Goal: Information Seeking & Learning: Learn about a topic

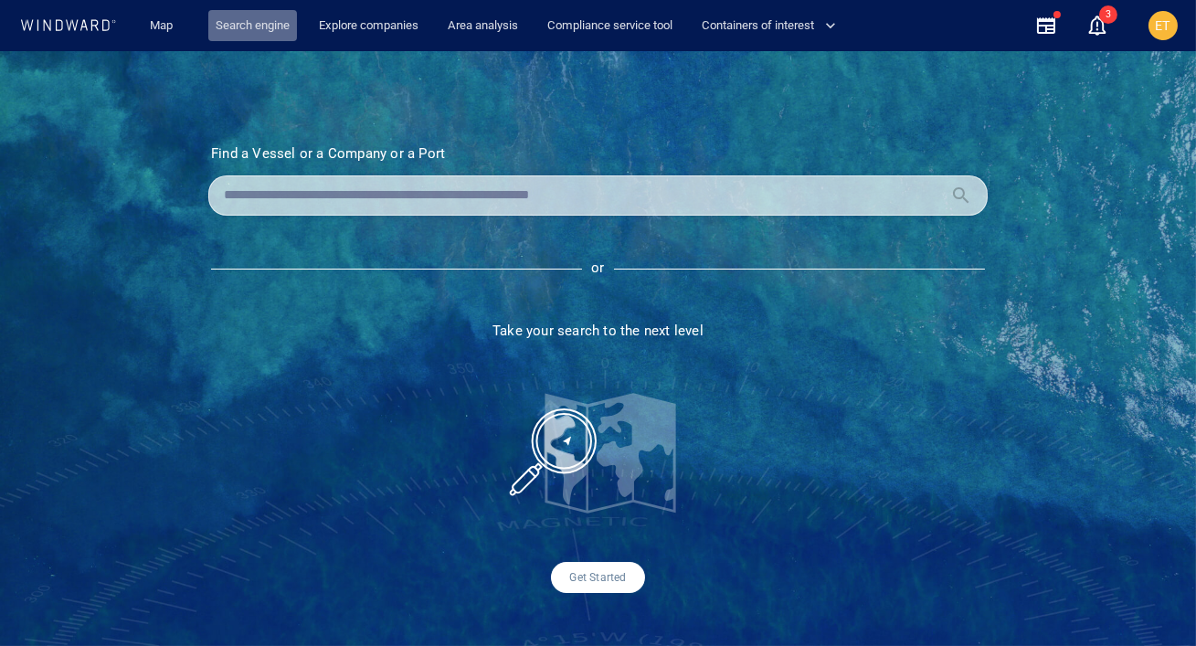
click at [245, 31] on link "Search engine" at bounding box center [252, 26] width 89 height 32
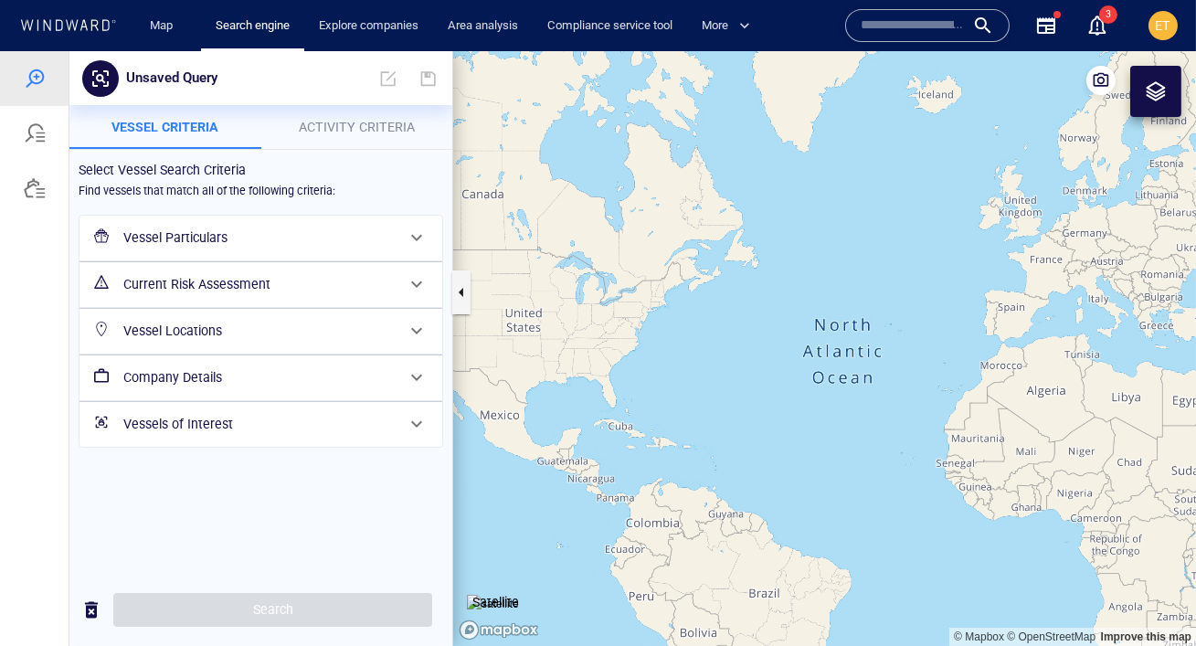
click at [247, 245] on h6 "Vessel Particulars" at bounding box center [258, 238] width 271 height 23
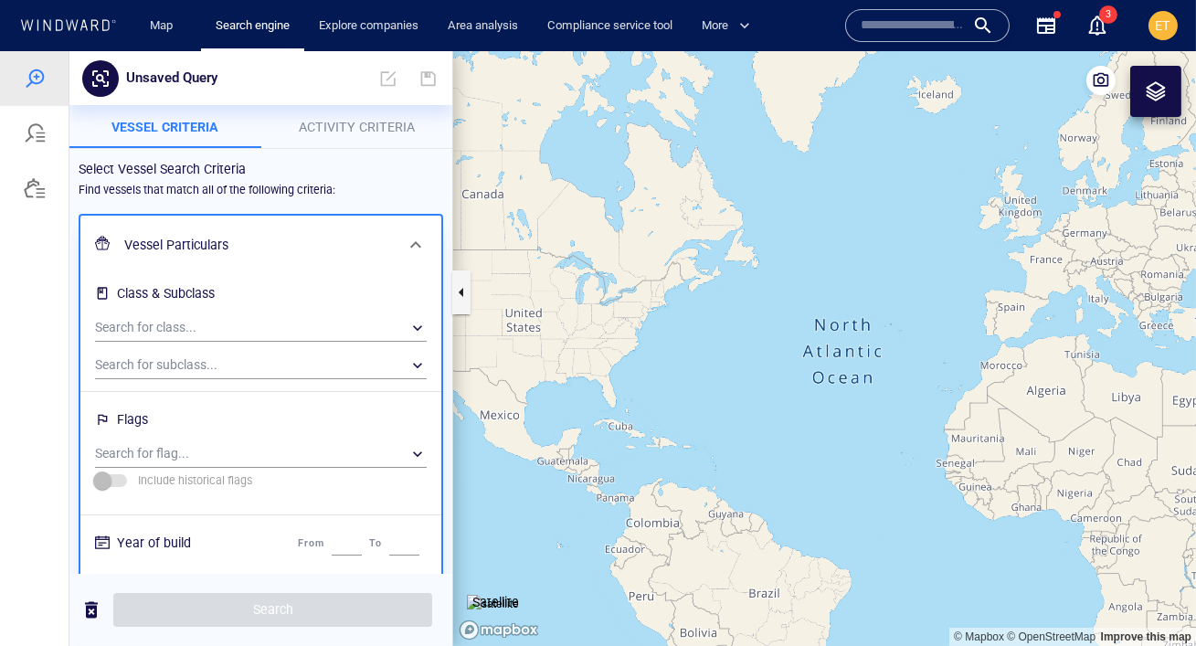
scroll to position [9, 0]
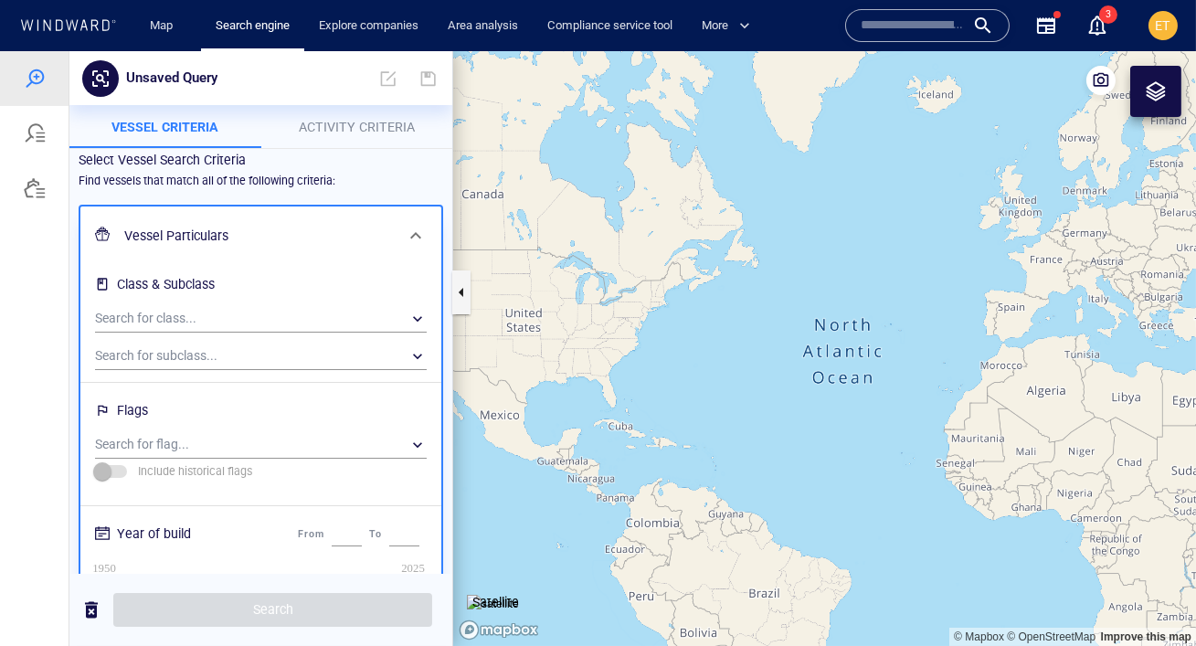
click at [288, 339] on div "Search for subclass... ​" at bounding box center [261, 353] width 346 height 37
click at [274, 324] on div "​" at bounding box center [261, 318] width 332 height 27
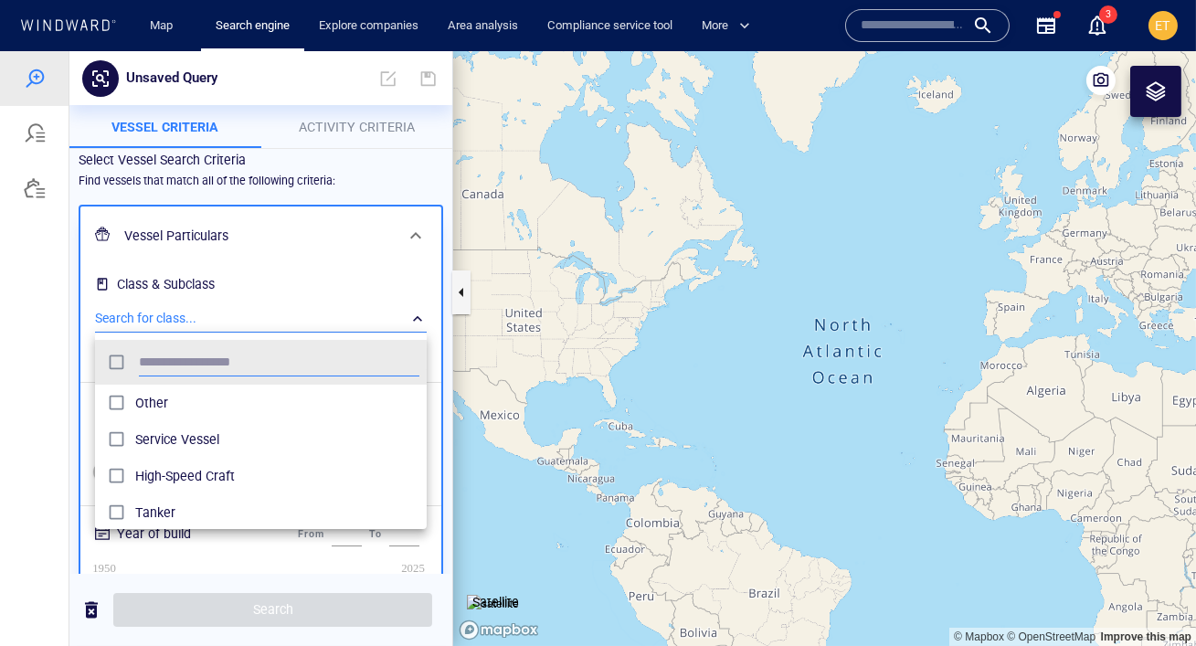
scroll to position [182, 331]
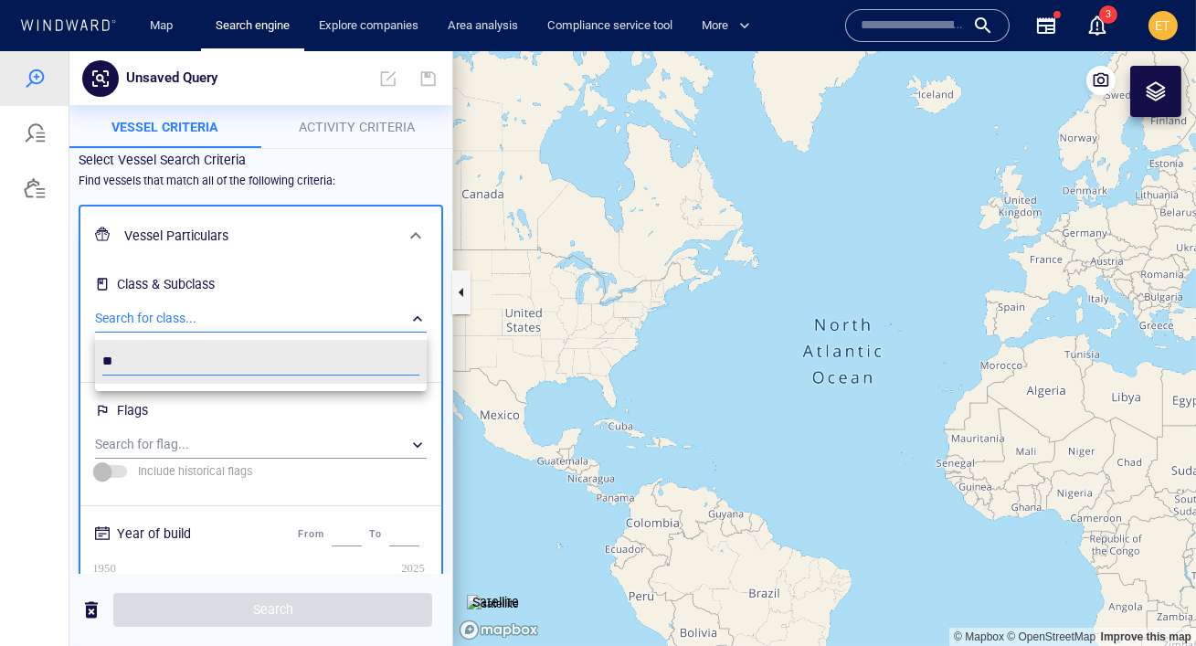
type input "*"
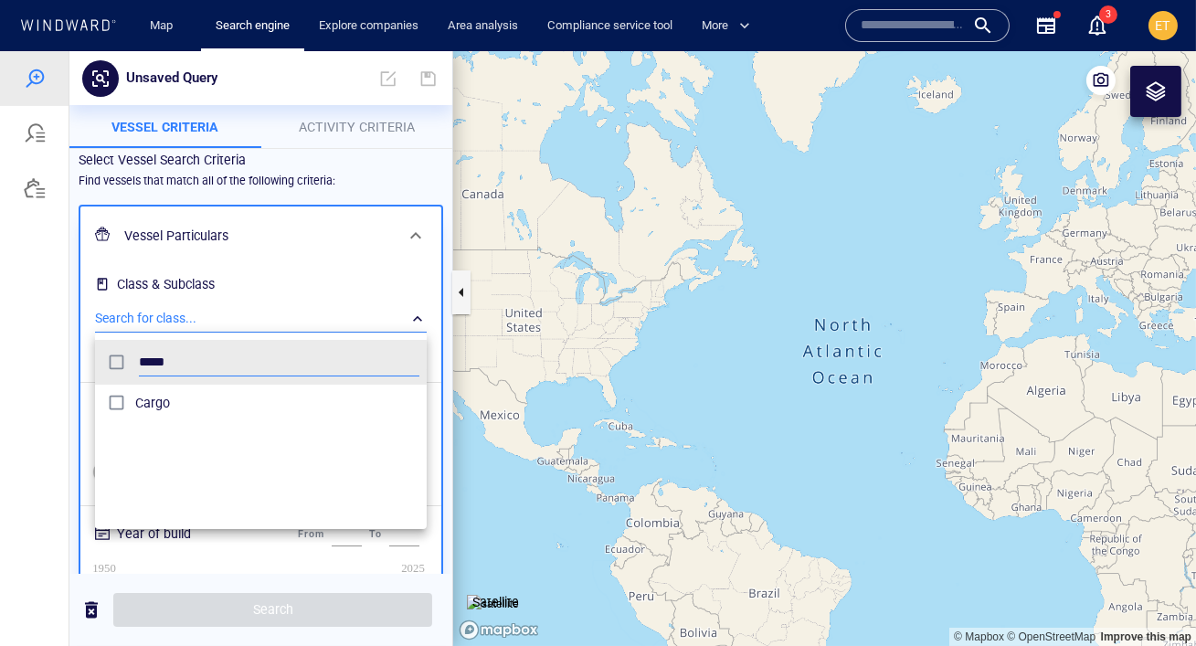
type input "*****"
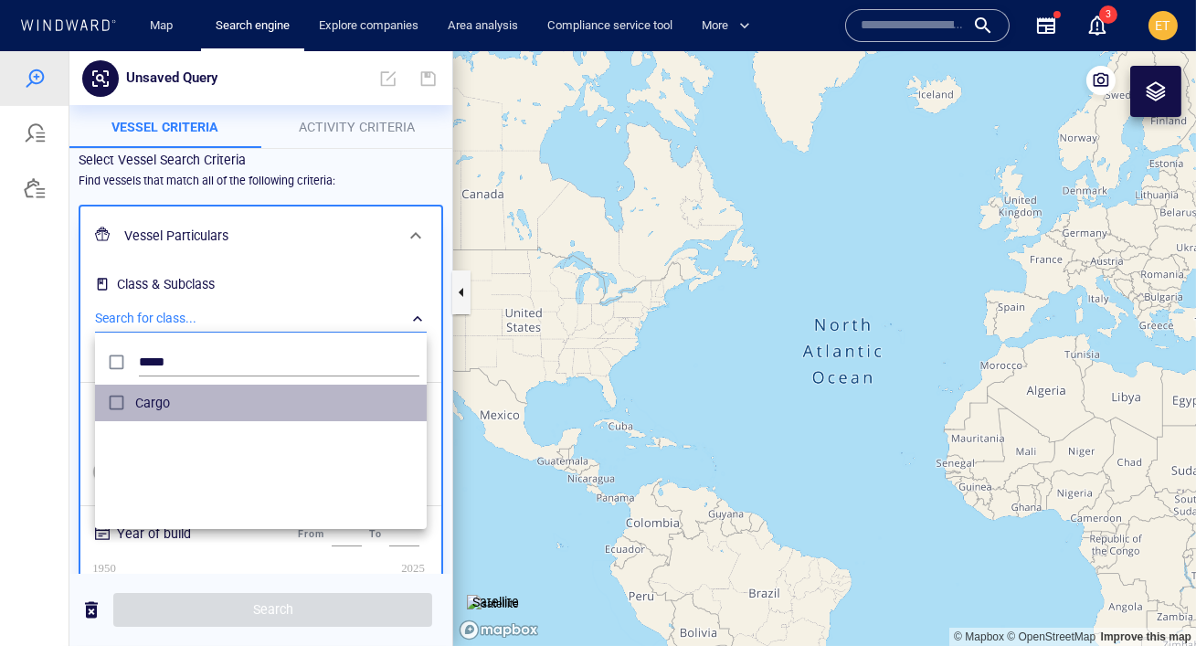
click at [204, 409] on span "Cargo" at bounding box center [277, 403] width 284 height 22
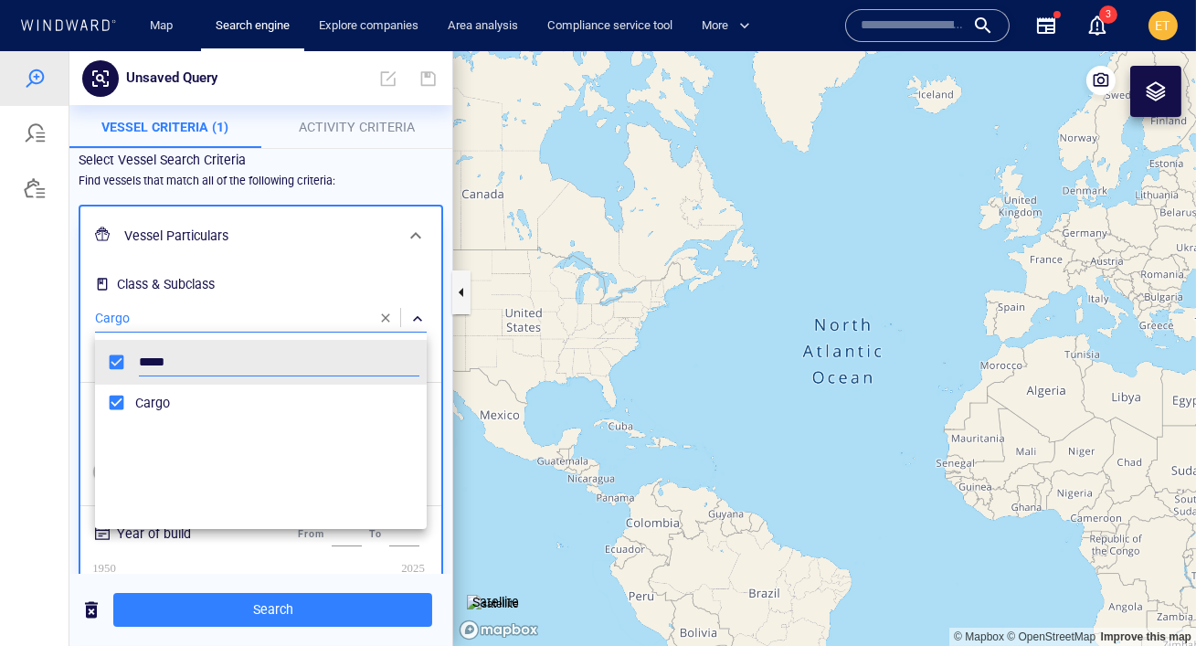
click at [436, 368] on div at bounding box center [598, 348] width 1196 height 595
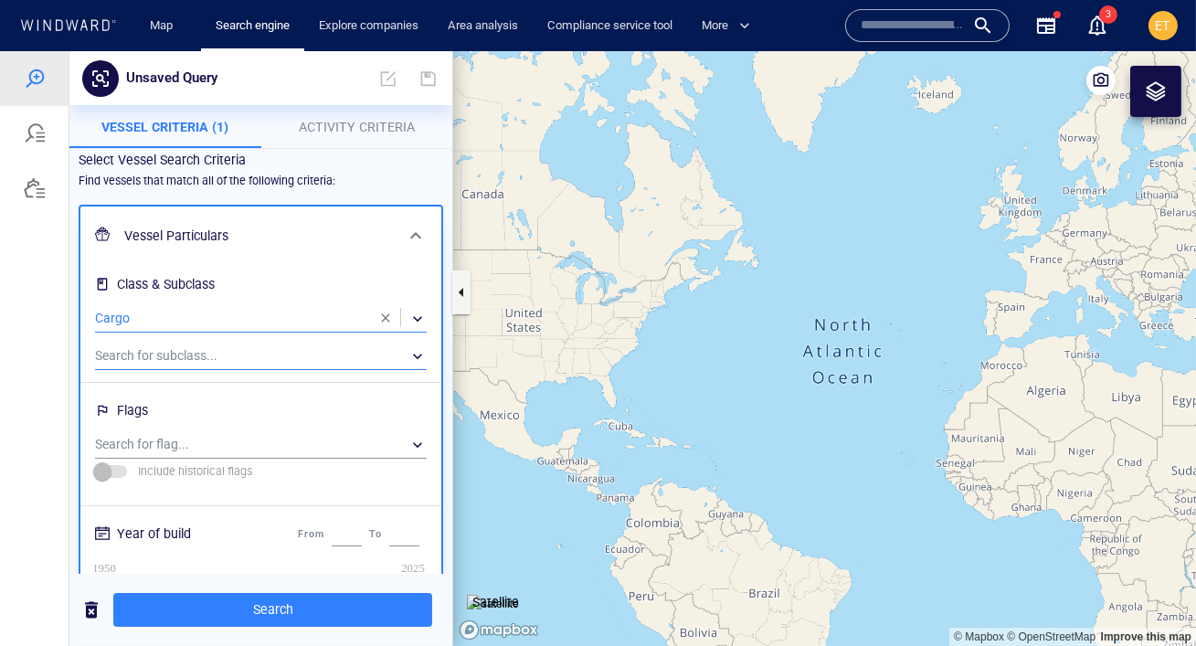
click at [408, 361] on div "​" at bounding box center [261, 356] width 332 height 27
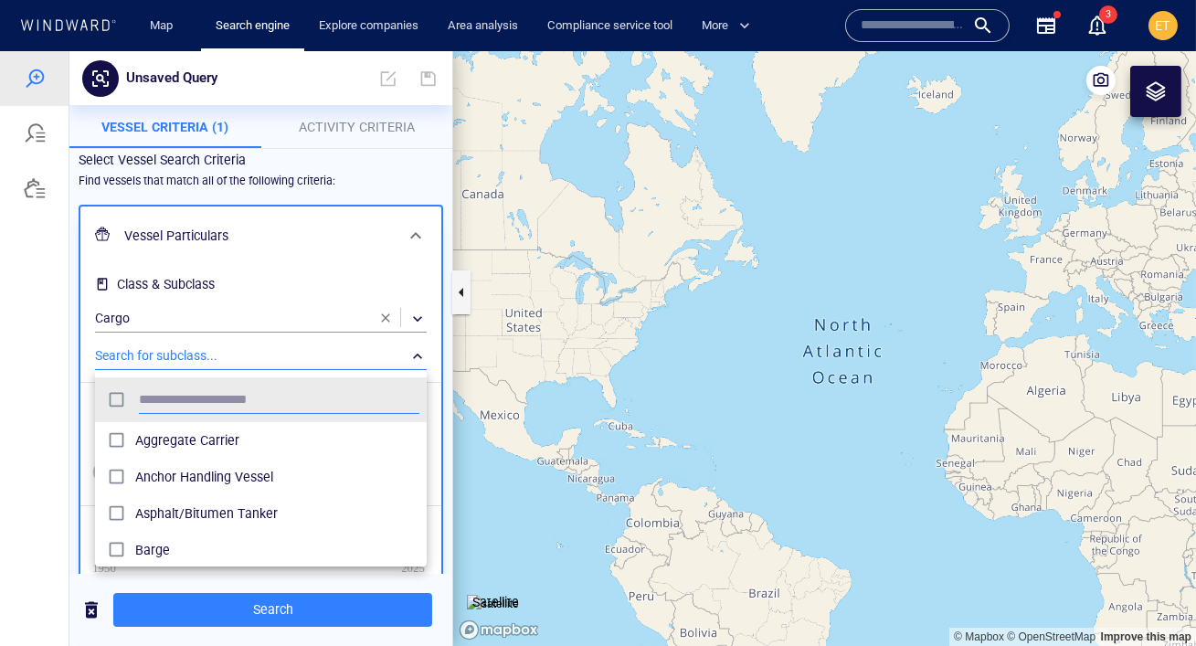
scroll to position [182, 331]
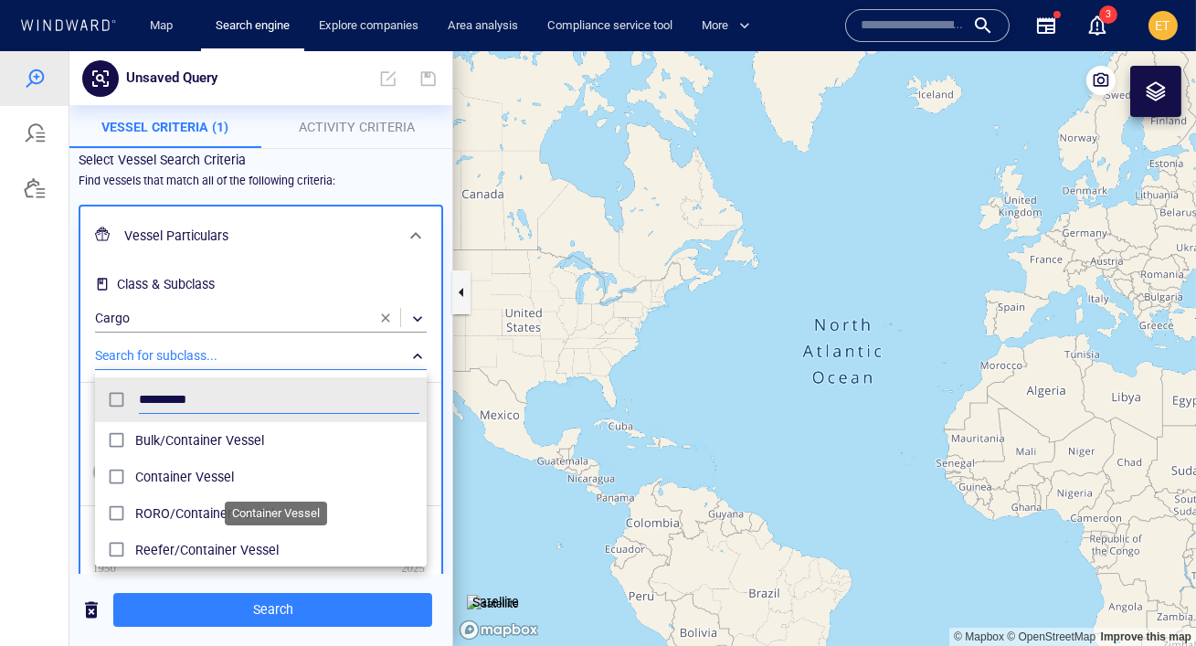
type input "*********"
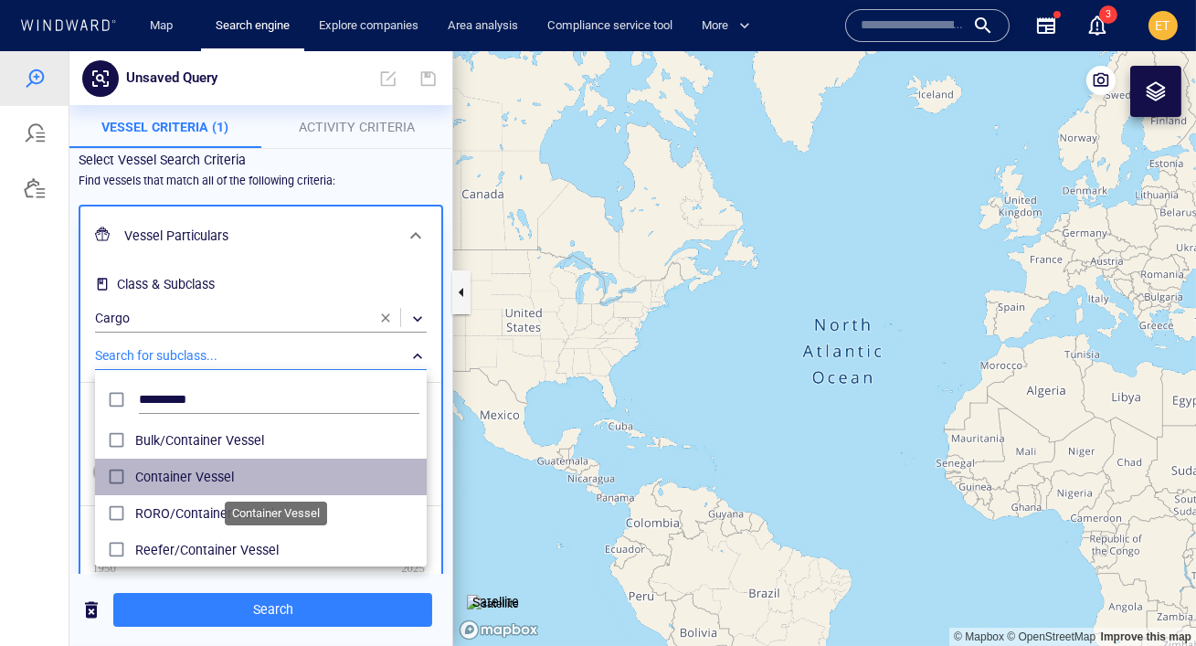
click at [205, 475] on span "Container Vessel" at bounding box center [277, 477] width 284 height 22
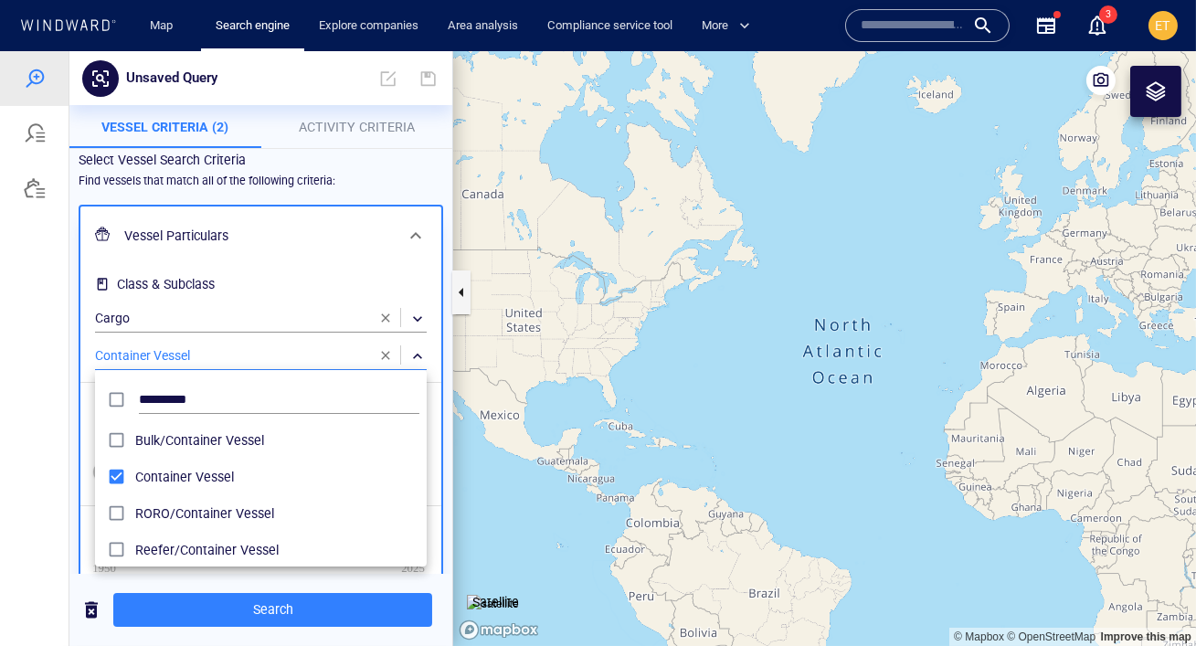
click at [65, 442] on div at bounding box center [598, 348] width 1196 height 595
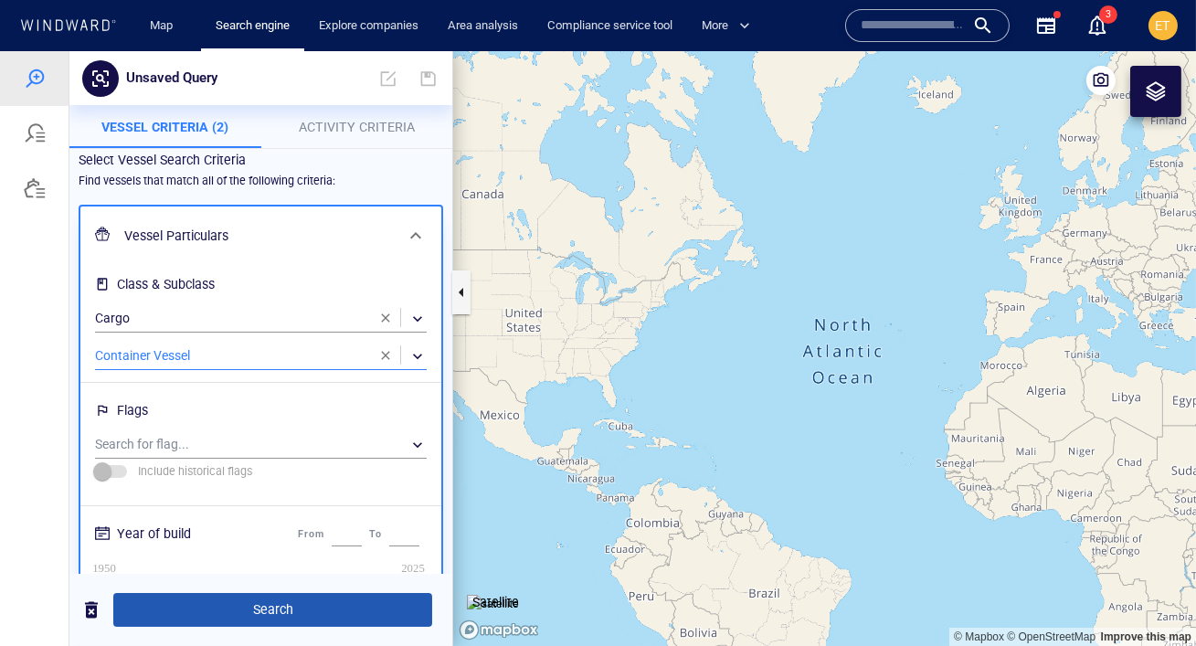
click at [245, 609] on span "Search" at bounding box center [273, 609] width 290 height 23
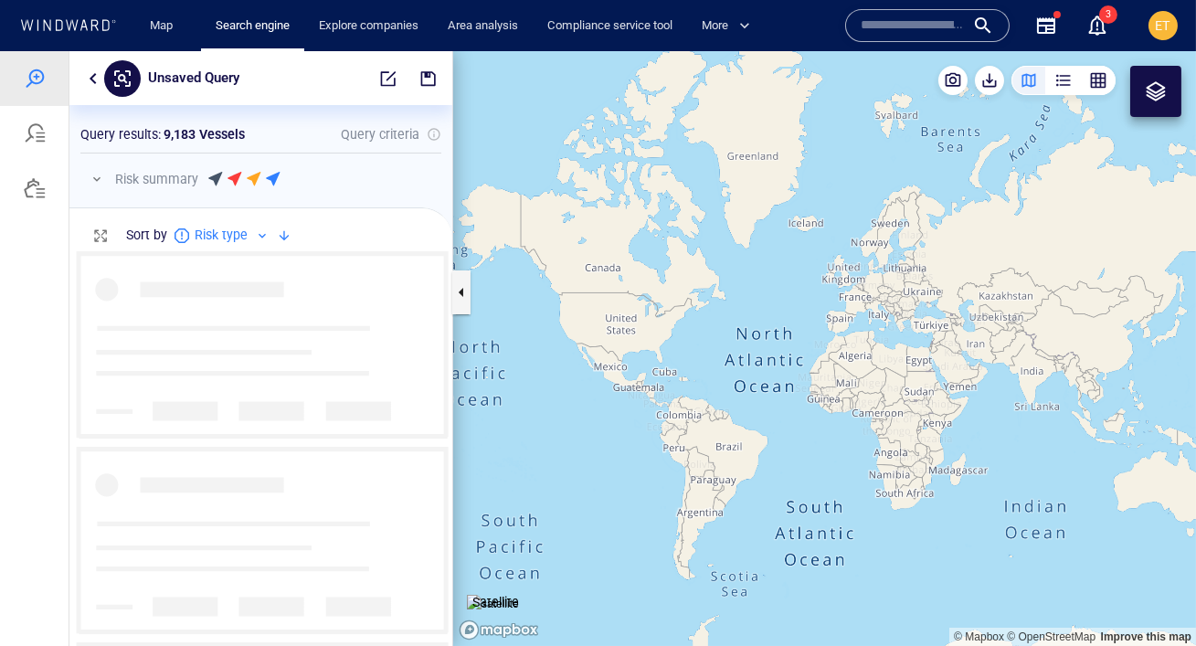
scroll to position [395, 383]
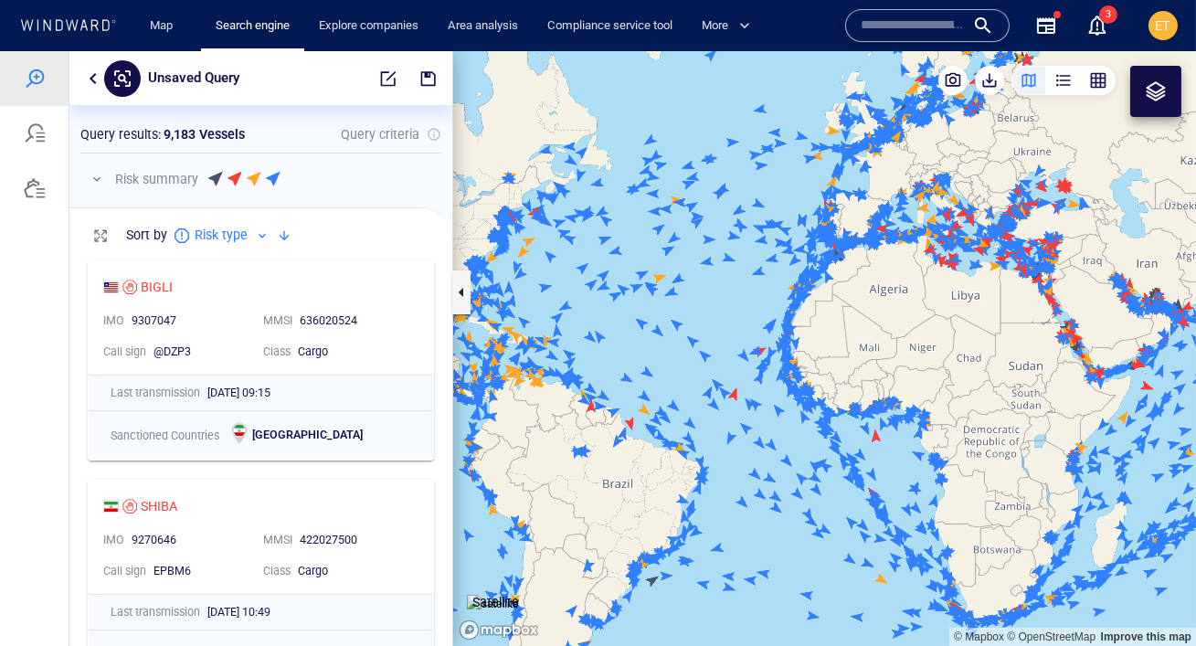
drag, startPoint x: 781, startPoint y: 290, endPoint x: 722, endPoint y: 359, distance: 91.4
click at [722, 359] on canvas "Map" at bounding box center [824, 348] width 743 height 595
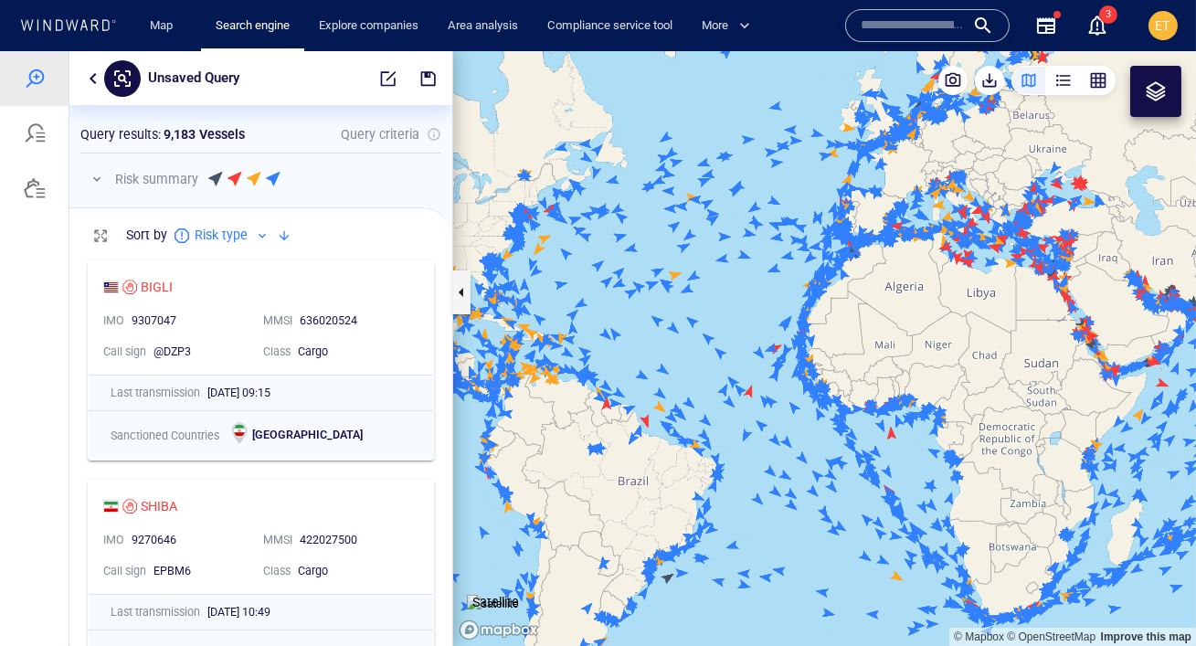
drag, startPoint x: 859, startPoint y: 335, endPoint x: 813, endPoint y: 335, distance: 45.7
click at [813, 335] on canvas "Map" at bounding box center [824, 348] width 743 height 595
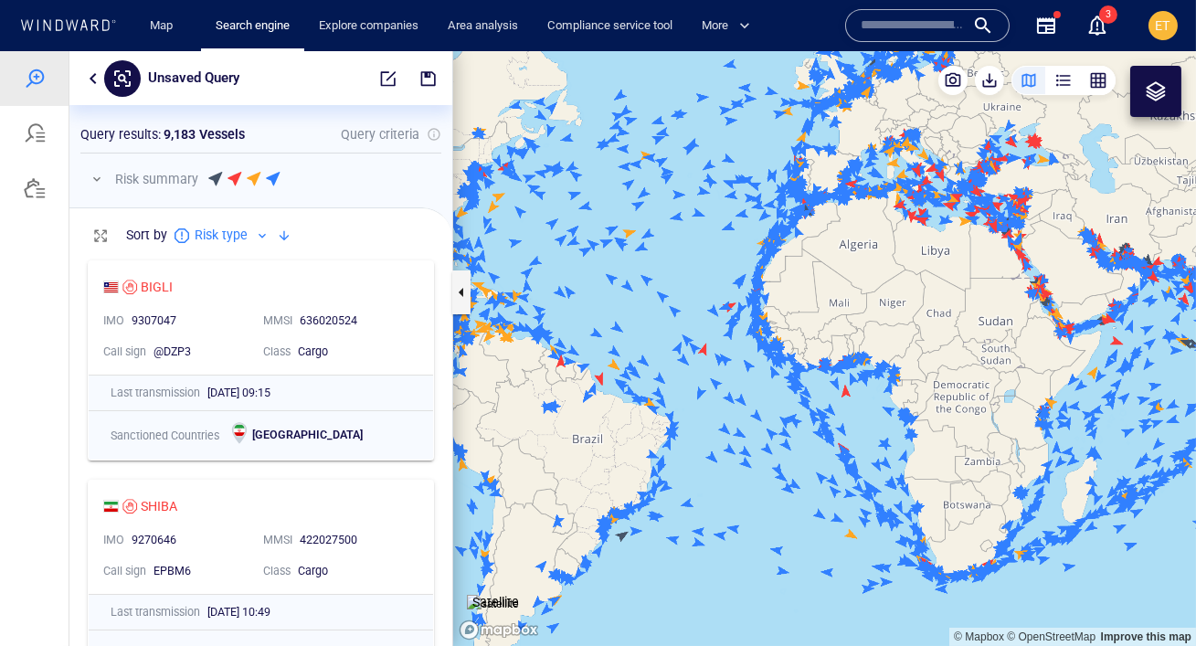
drag, startPoint x: 798, startPoint y: 354, endPoint x: 724, endPoint y: 304, distance: 88.9
click at [724, 304] on canvas "Map" at bounding box center [824, 348] width 743 height 595
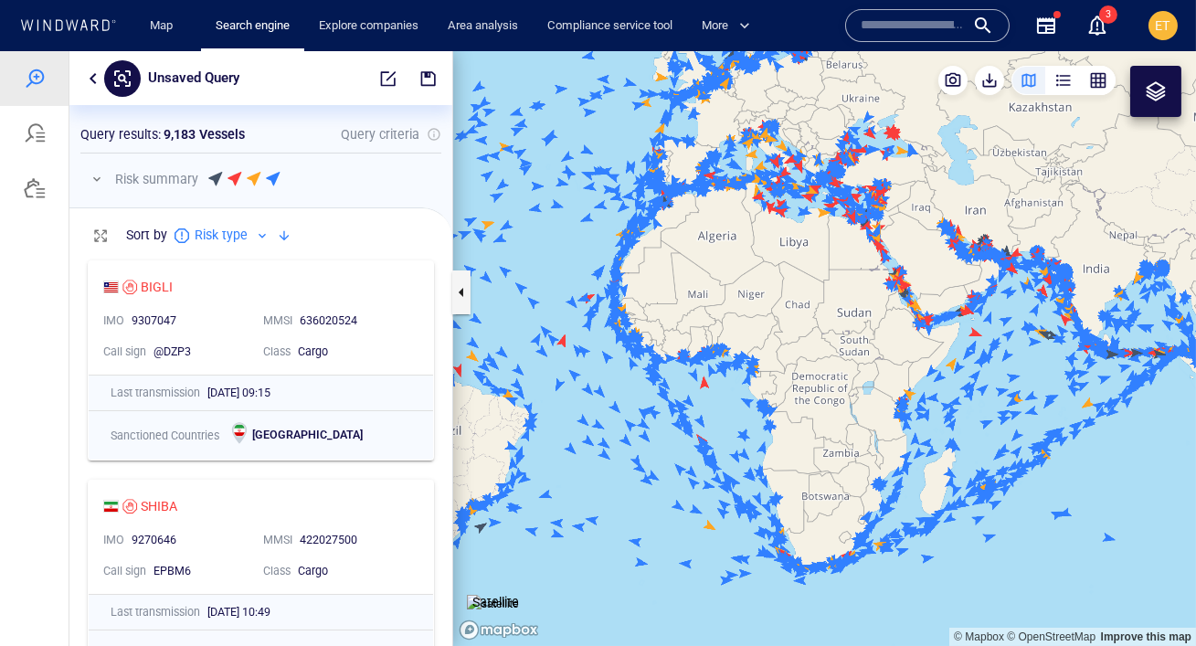
drag, startPoint x: 854, startPoint y: 327, endPoint x: 790, endPoint y: 327, distance: 64.0
click at [790, 327] on canvas "Map" at bounding box center [824, 348] width 743 height 595
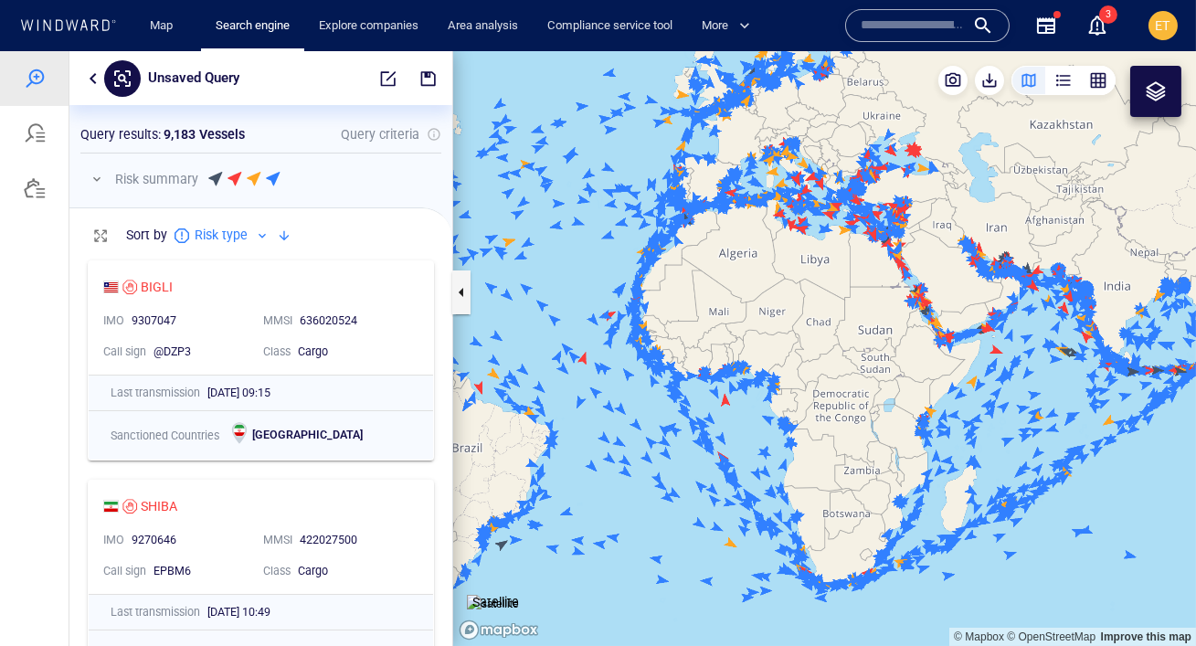
drag, startPoint x: 686, startPoint y: 301, endPoint x: 749, endPoint y: 353, distance: 81.8
click at [749, 353] on canvas "Map" at bounding box center [824, 348] width 743 height 595
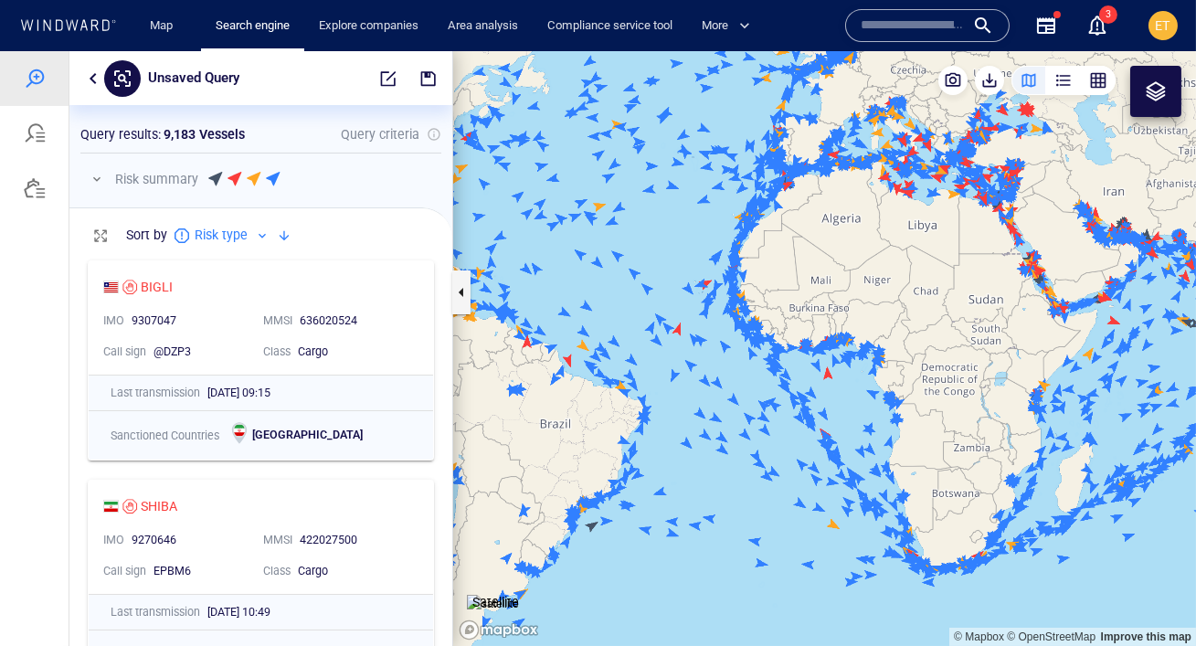
drag, startPoint x: 748, startPoint y: 353, endPoint x: 762, endPoint y: 286, distance: 68.1
click at [762, 286] on canvas "Map" at bounding box center [824, 348] width 743 height 595
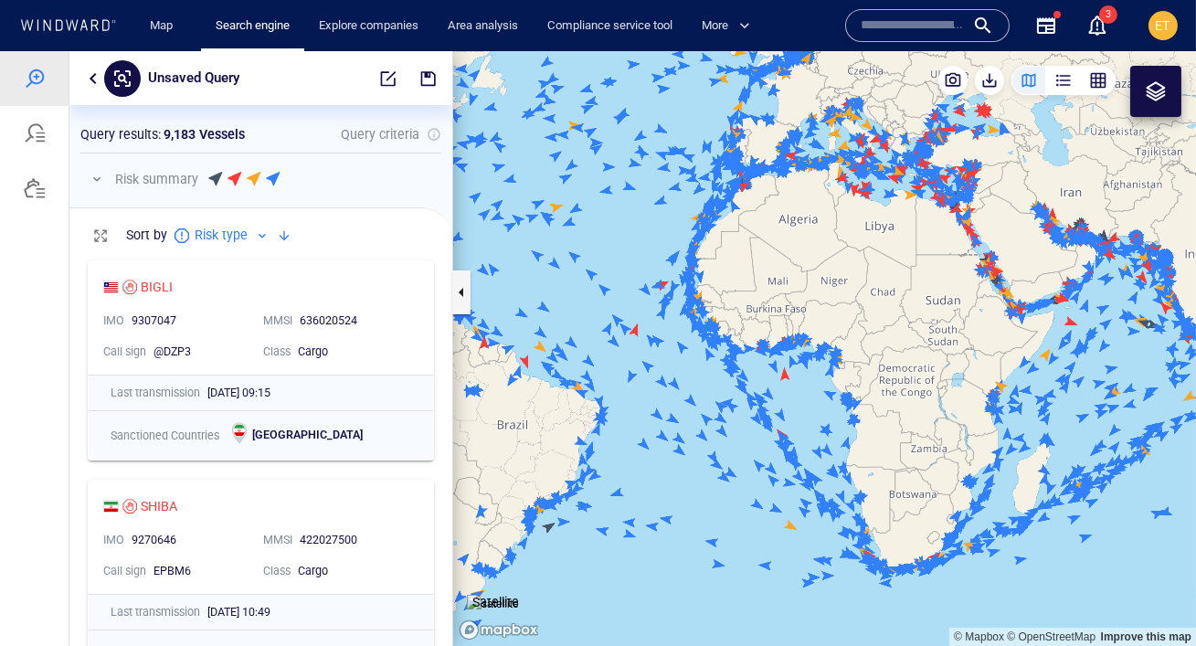
click at [856, 302] on canvas "Map" at bounding box center [824, 348] width 743 height 595
click at [856, 303] on canvas "Map" at bounding box center [824, 348] width 743 height 595
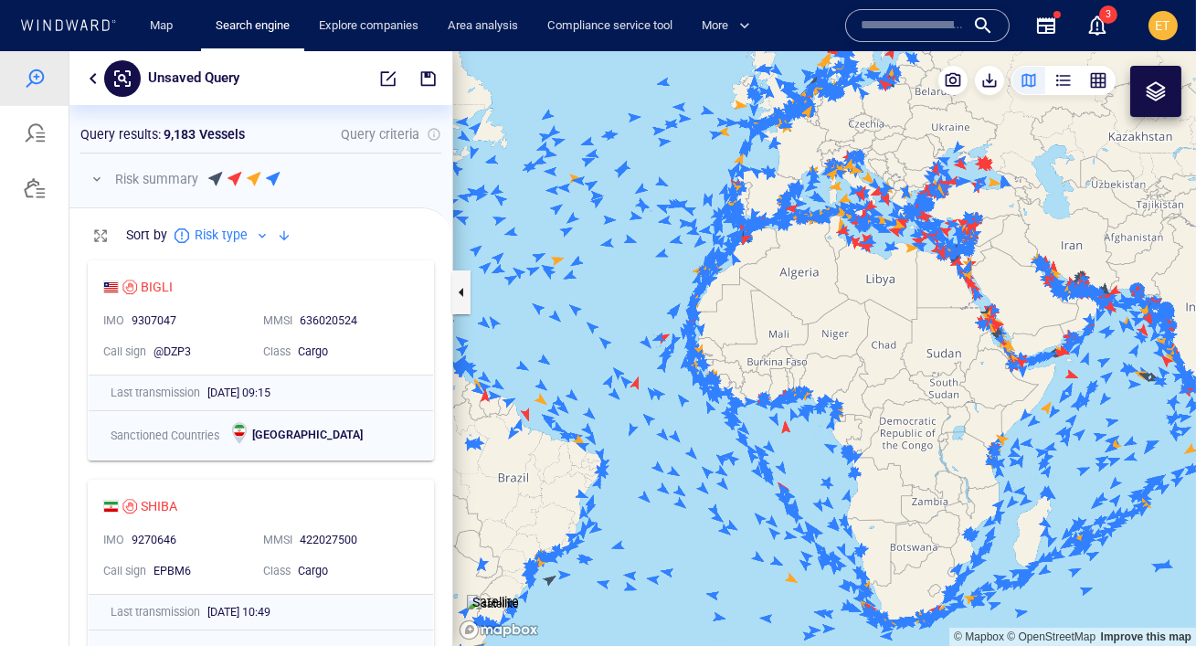
drag, startPoint x: 875, startPoint y: 288, endPoint x: 880, endPoint y: 339, distance: 51.4
click at [880, 339] on canvas "Map" at bounding box center [824, 348] width 743 height 595
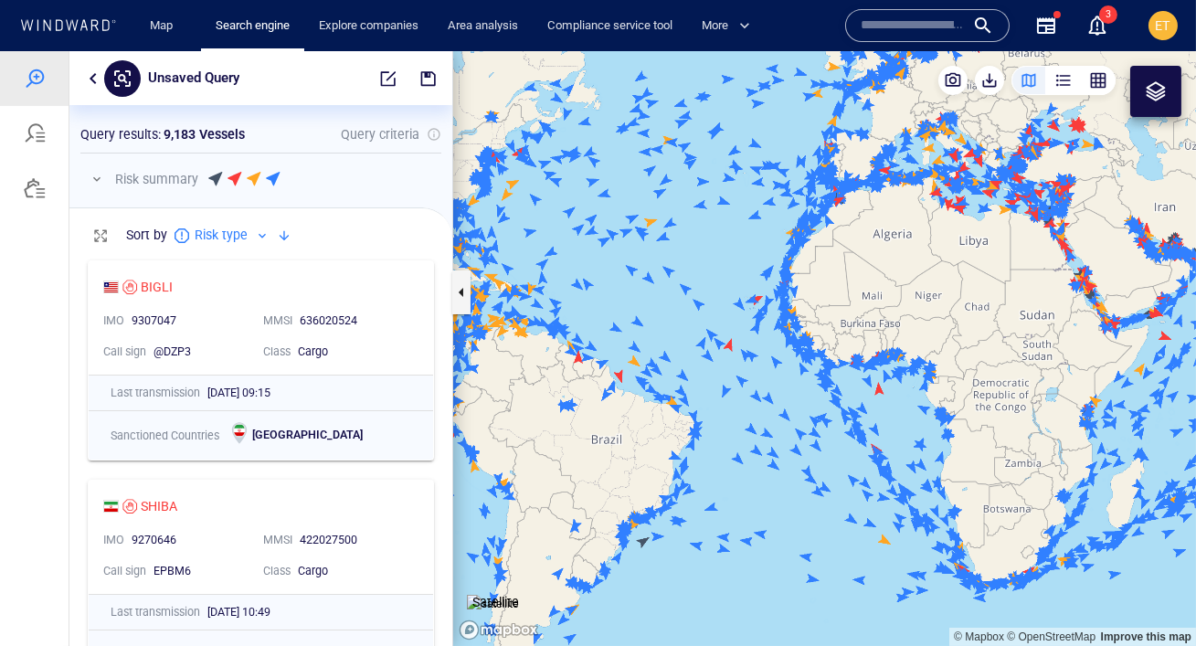
drag, startPoint x: 799, startPoint y: 344, endPoint x: 877, endPoint y: 300, distance: 89.6
click at [877, 300] on canvas "Map" at bounding box center [824, 348] width 743 height 595
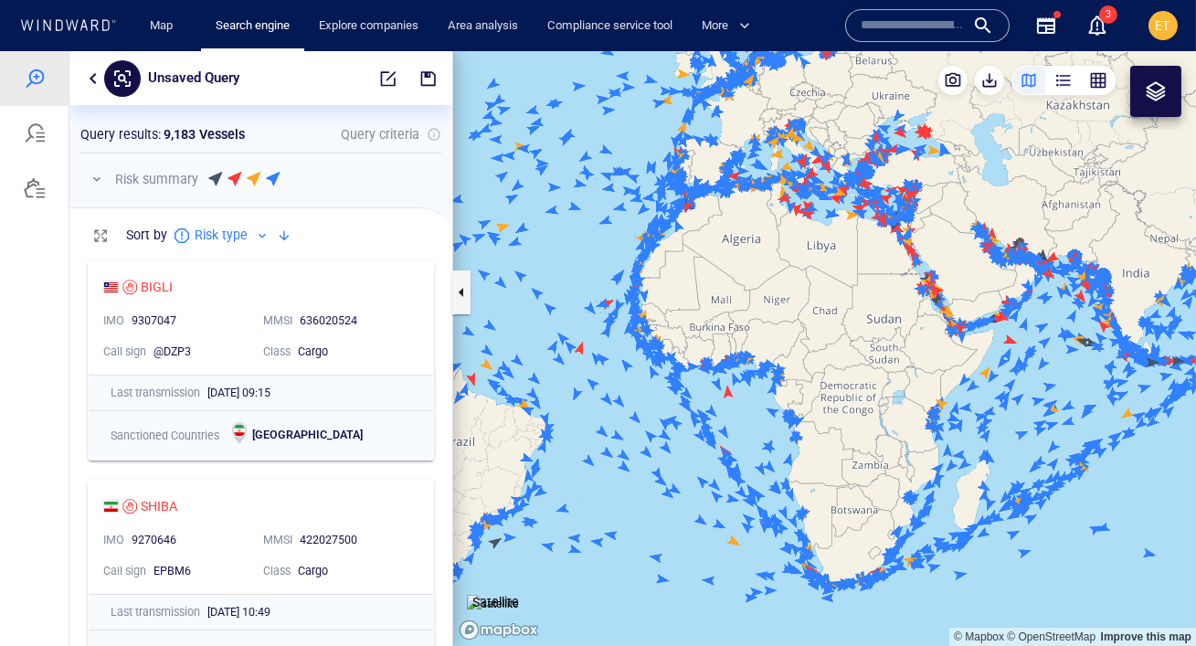
drag, startPoint x: 879, startPoint y: 265, endPoint x: 725, endPoint y: 251, distance: 154.1
click at [725, 251] on canvas "Map" at bounding box center [824, 348] width 743 height 595
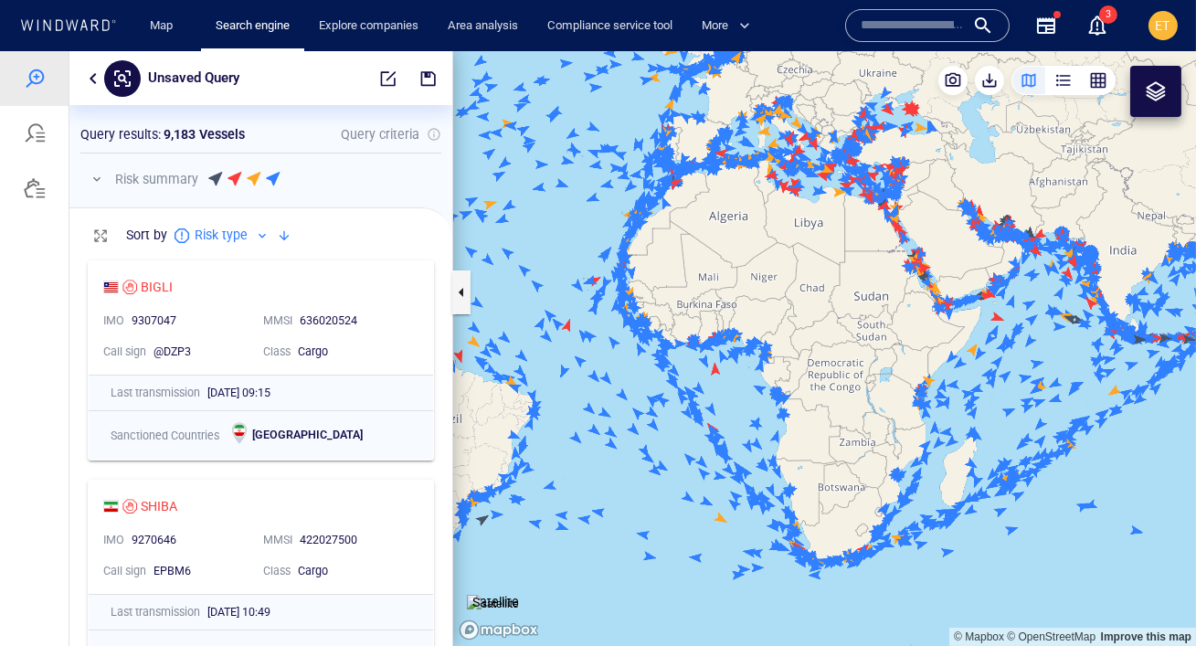
click at [747, 256] on canvas "Map" at bounding box center [824, 348] width 743 height 595
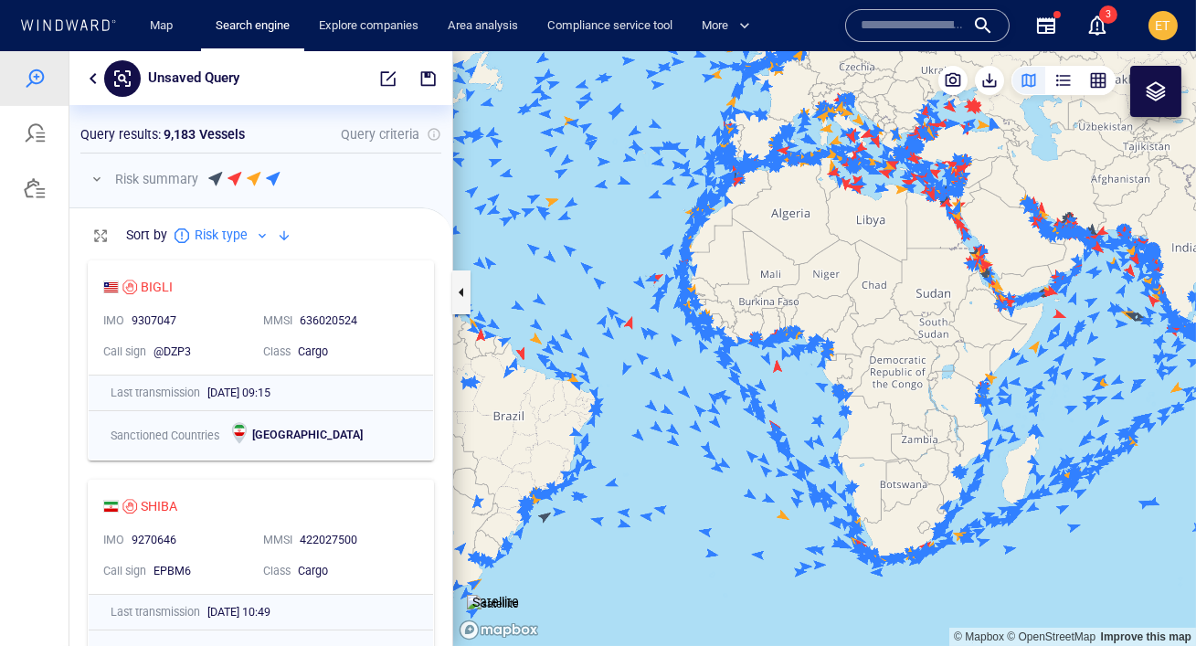
drag, startPoint x: 708, startPoint y: 257, endPoint x: 836, endPoint y: 260, distance: 128.0
click at [836, 260] on canvas "Map" at bounding box center [824, 348] width 743 height 595
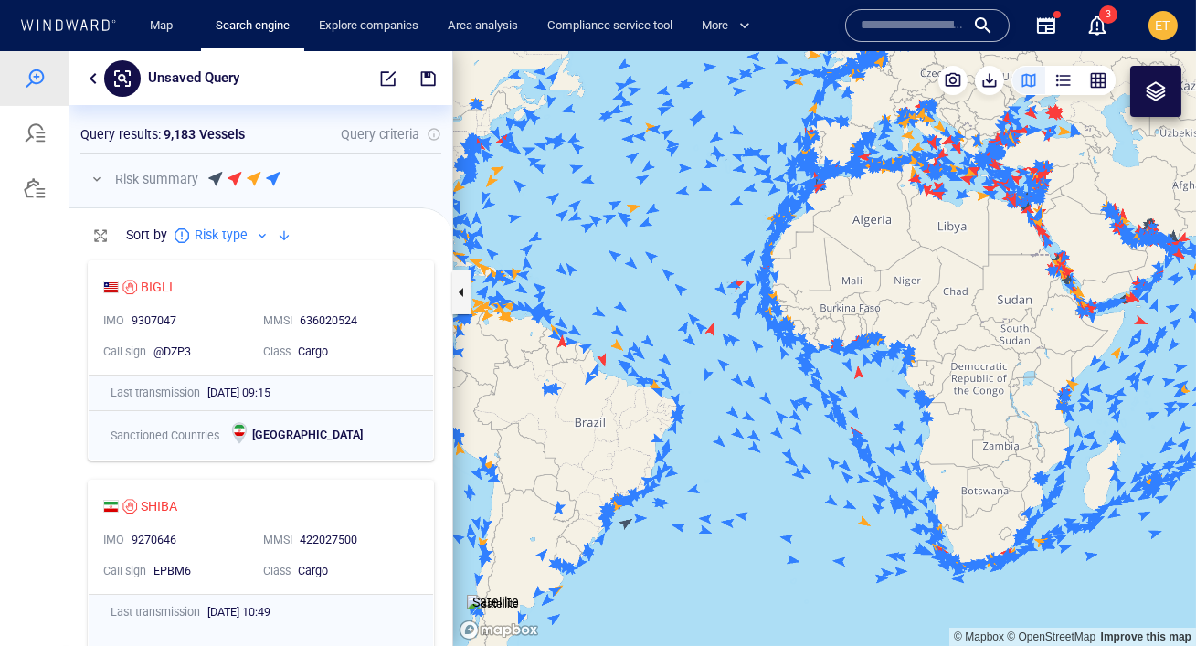
drag, startPoint x: 836, startPoint y: 260, endPoint x: 854, endPoint y: 260, distance: 18.3
click at [854, 260] on canvas "Map" at bounding box center [824, 348] width 743 height 595
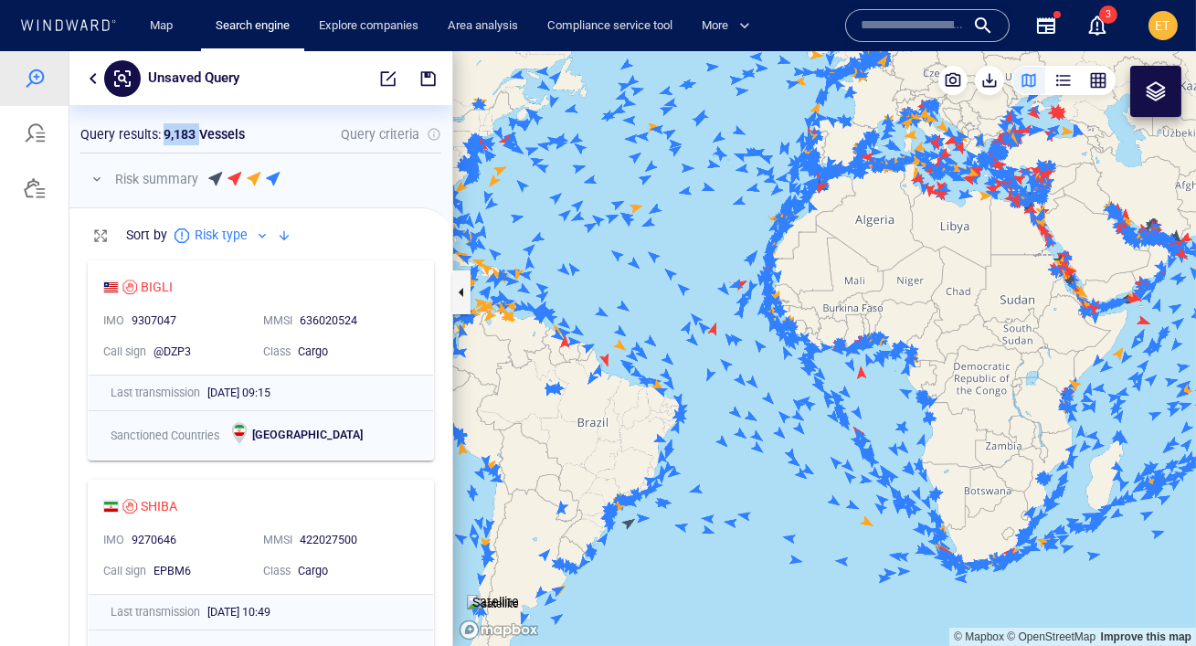
drag, startPoint x: 162, startPoint y: 132, endPoint x: 198, endPoint y: 137, distance: 36.8
click at [198, 137] on div "Query results : 9,183 Vessels" at bounding box center [162, 134] width 164 height 22
click at [96, 80] on button "button" at bounding box center [93, 79] width 22 height 22
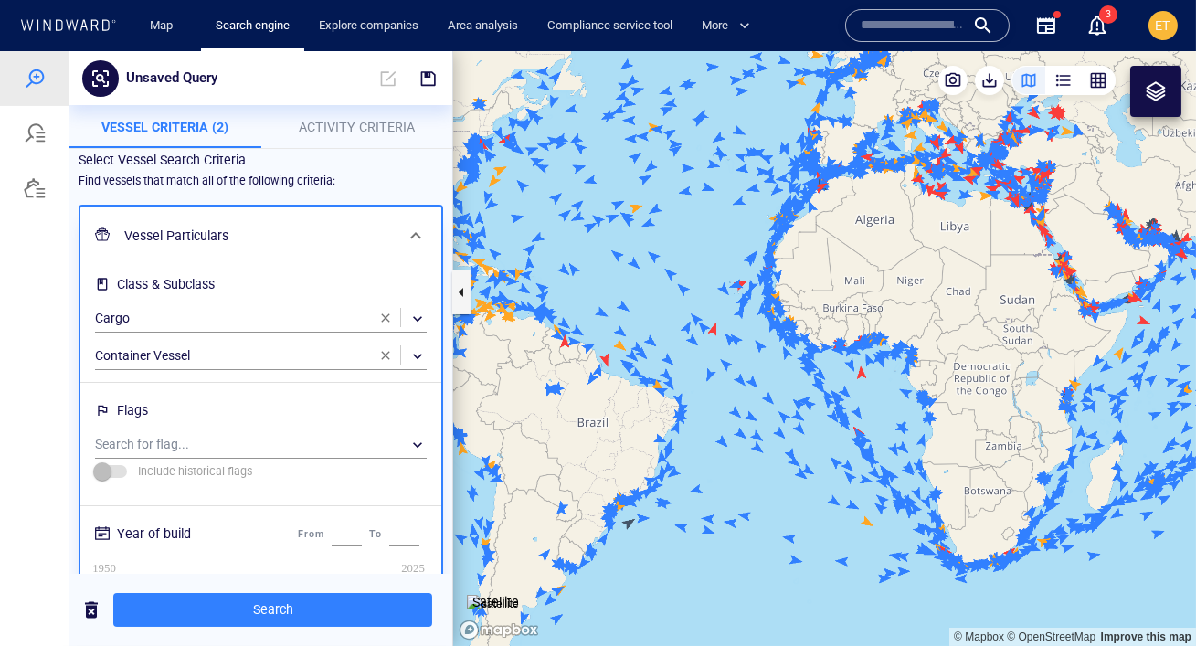
click at [355, 130] on span "Activity Criteria" at bounding box center [357, 127] width 116 height 15
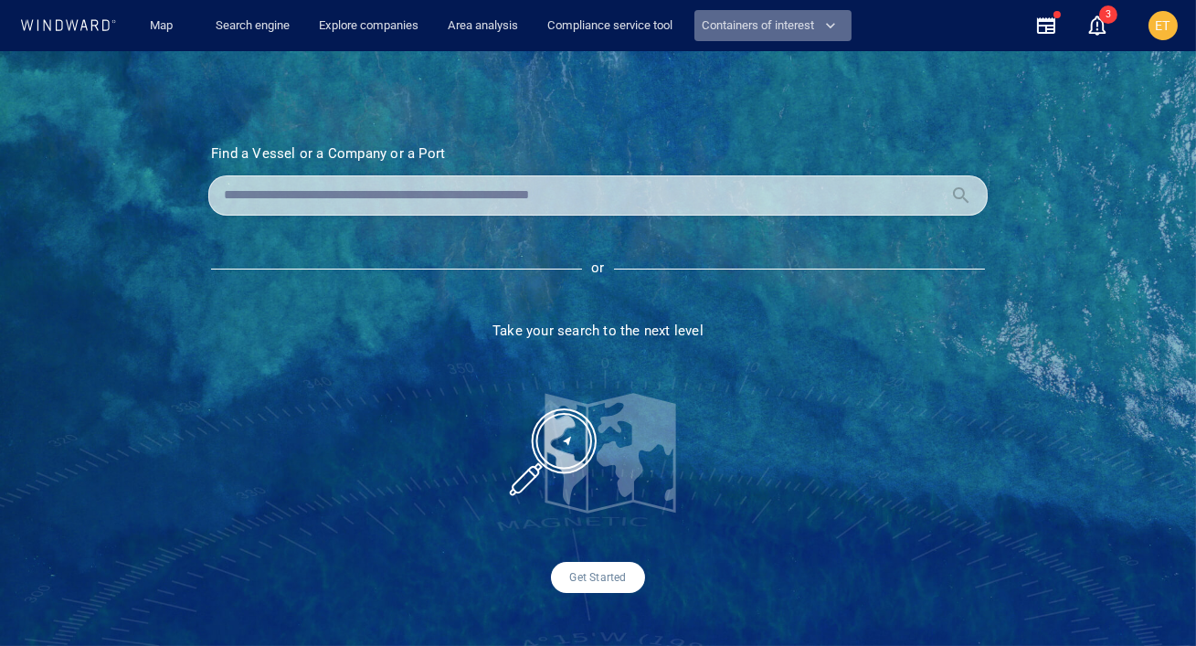
click at [746, 28] on span "Containers of interest" at bounding box center [769, 26] width 134 height 21
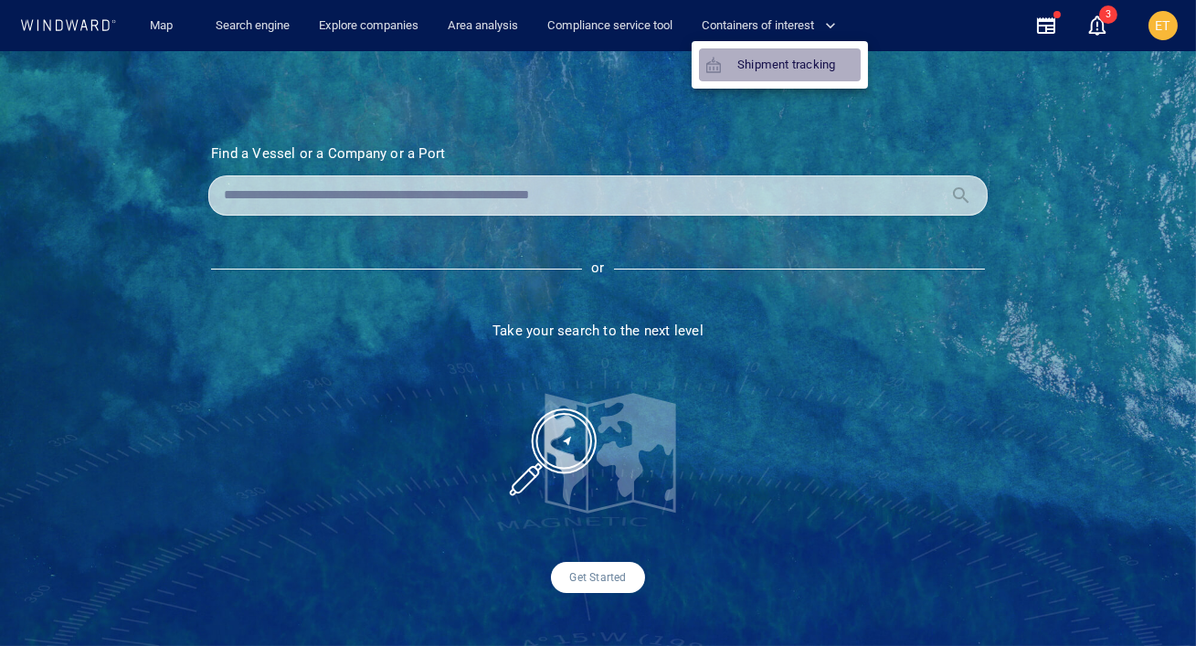
click at [782, 73] on link "Shipment tracking" at bounding box center [770, 64] width 143 height 33
